Goal: Transaction & Acquisition: Purchase product/service

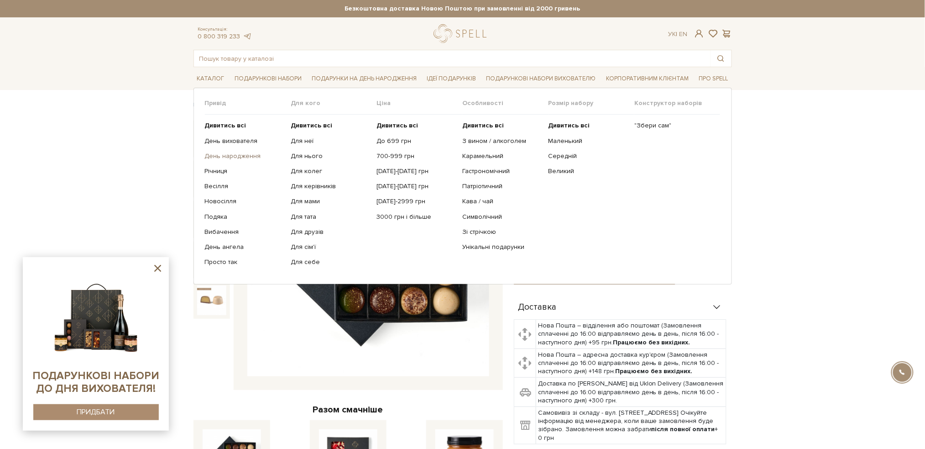
click at [232, 154] on link "День народження" at bounding box center [244, 156] width 79 height 8
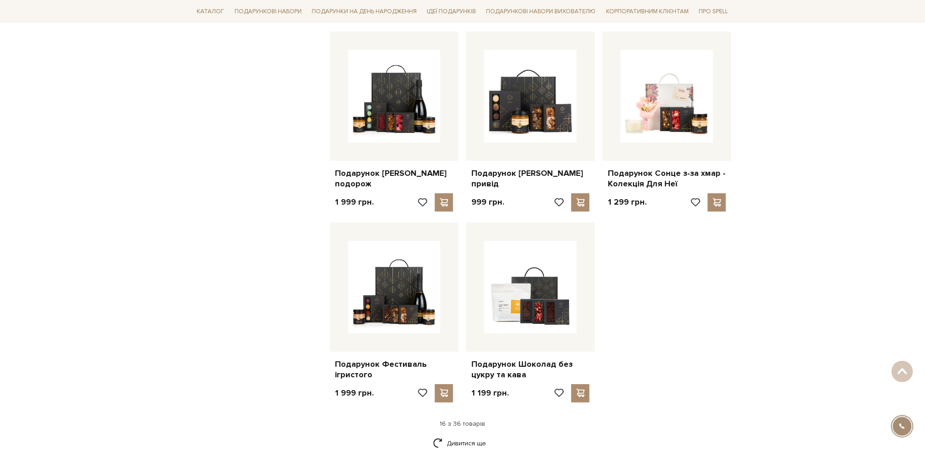
scroll to position [1034, 0]
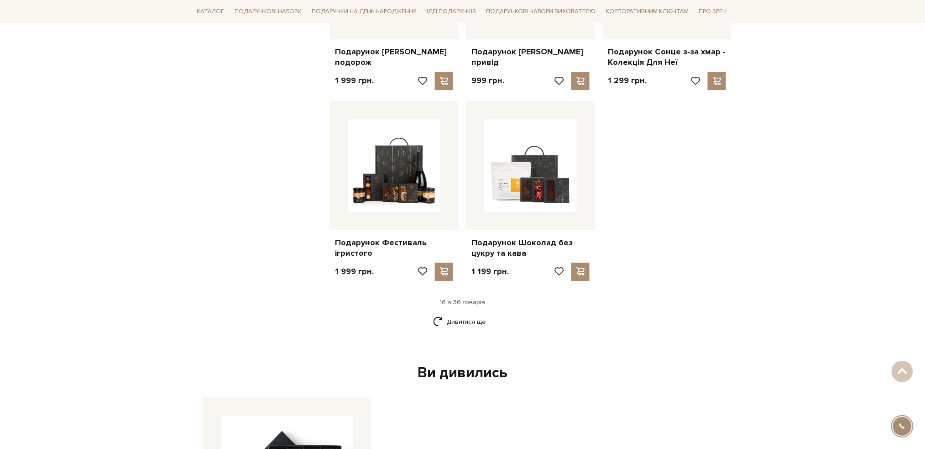
click at [472, 323] on link "Дивитися ще" at bounding box center [462, 321] width 59 height 16
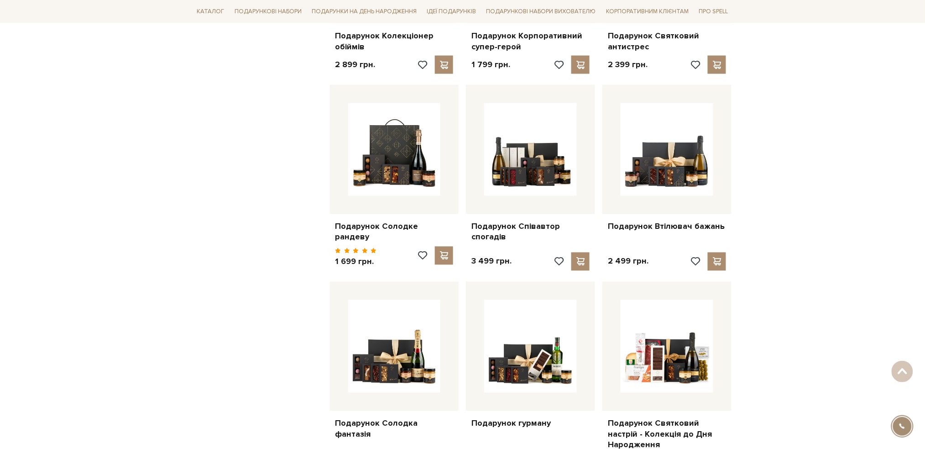
scroll to position [1825, 0]
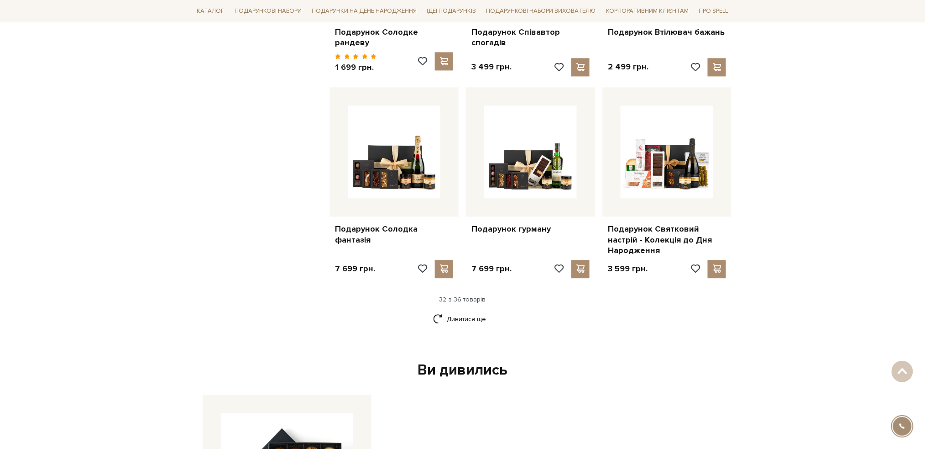
scroll to position [2068, 0]
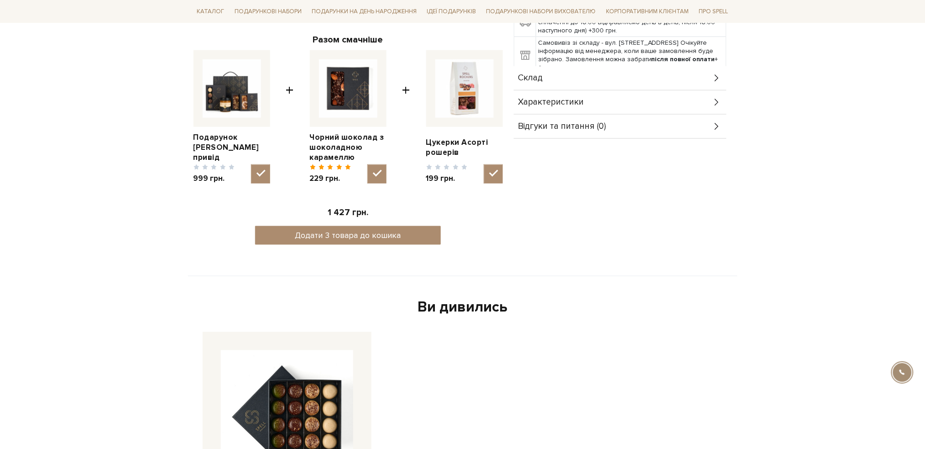
scroll to position [183, 0]
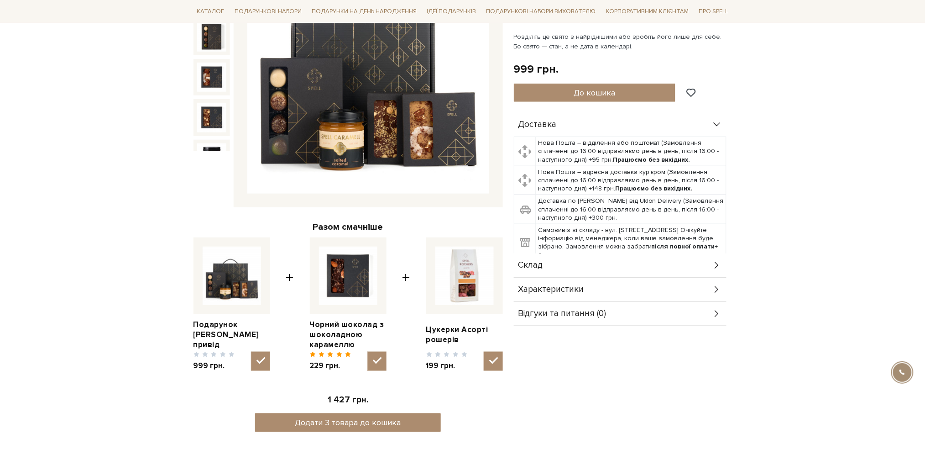
click at [694, 269] on div "Склад" at bounding box center [620, 265] width 213 height 24
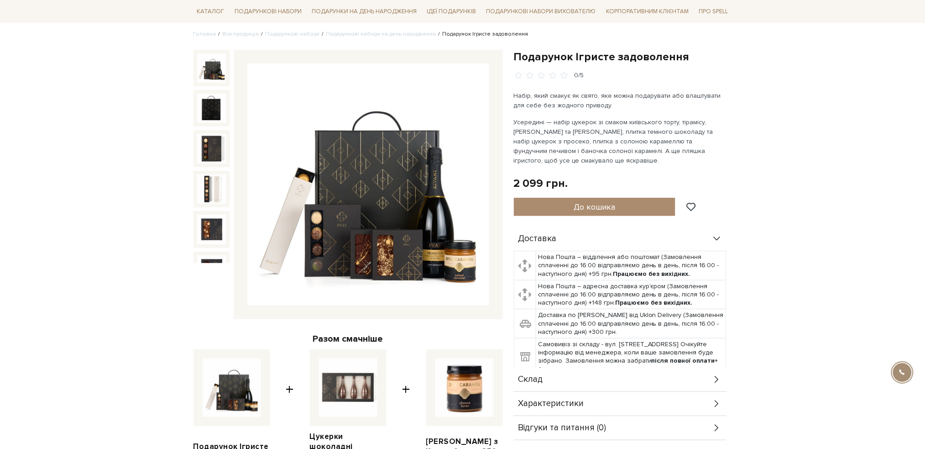
scroll to position [243, 0]
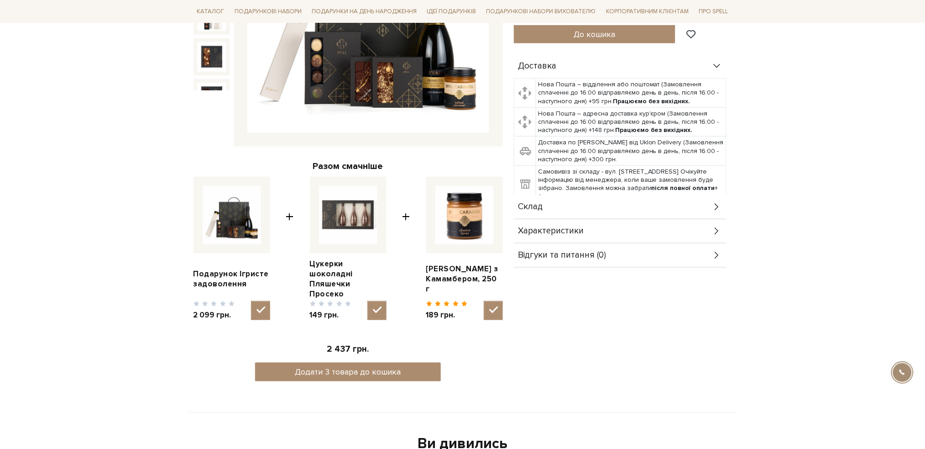
click at [673, 208] on div "Склад" at bounding box center [620, 207] width 213 height 24
